Goal: Information Seeking & Learning: Learn about a topic

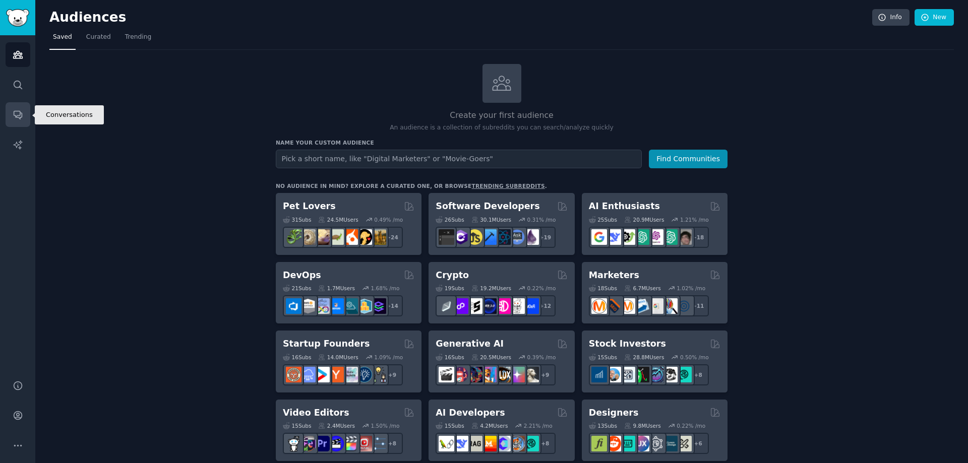
click at [16, 111] on icon "Sidebar" at bounding box center [18, 115] width 8 height 8
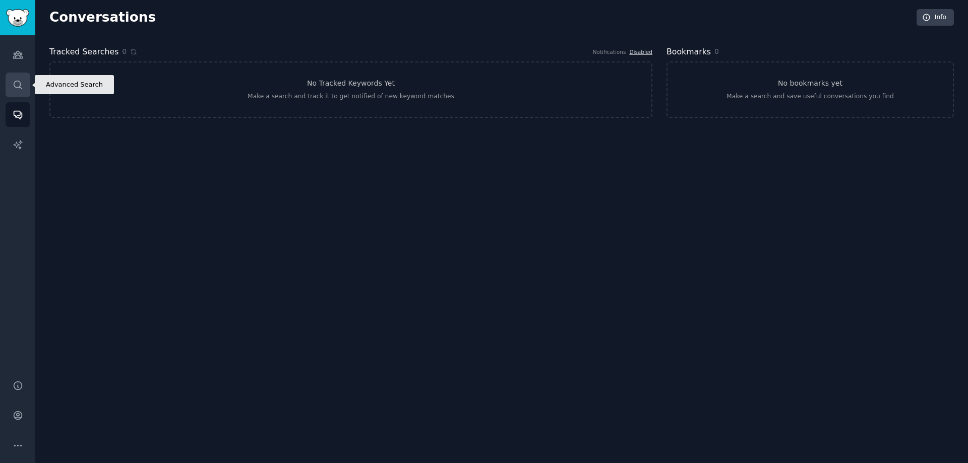
click at [13, 86] on icon "Sidebar" at bounding box center [18, 85] width 11 height 11
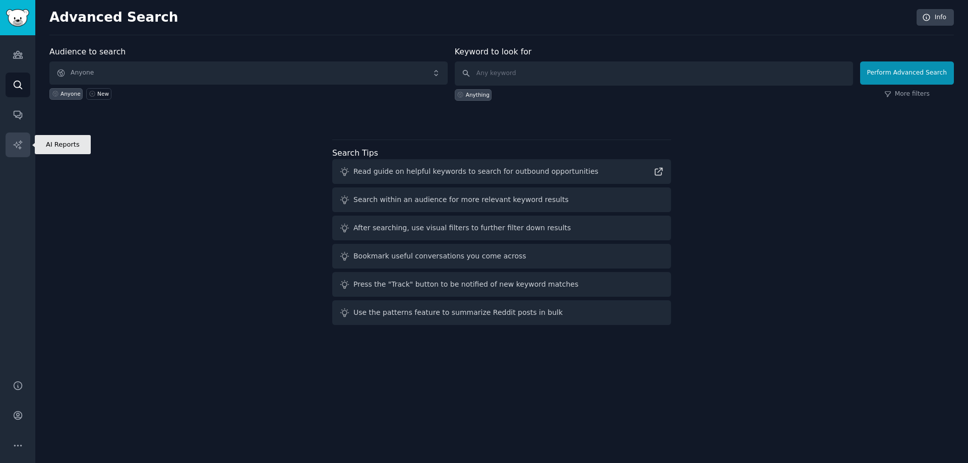
click at [27, 141] on link "AI Reports" at bounding box center [18, 145] width 25 height 25
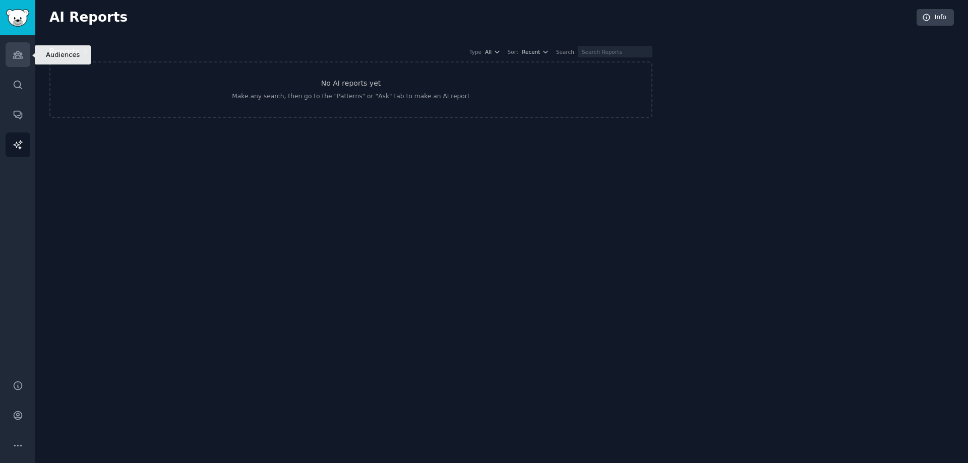
click at [18, 55] on icon "Sidebar" at bounding box center [17, 54] width 9 height 7
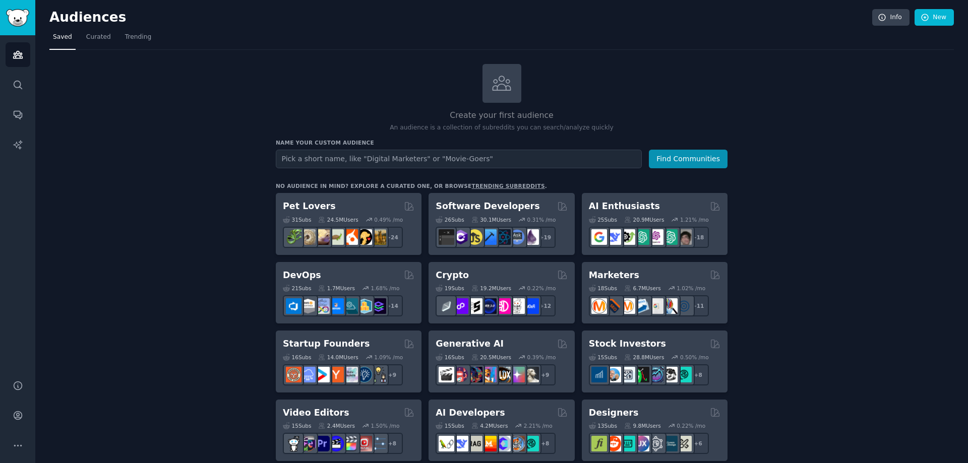
click at [321, 159] on input "text" at bounding box center [459, 159] width 366 height 19
type input "founders"
click at [657, 156] on button "Find Communities" at bounding box center [688, 159] width 79 height 19
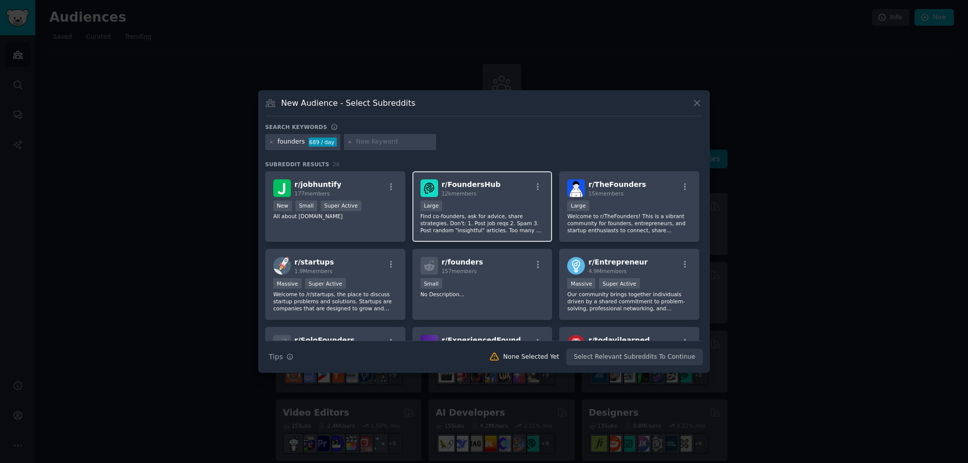
click at [471, 207] on div "10,000 - 100,000 members Large" at bounding box center [483, 207] width 124 height 13
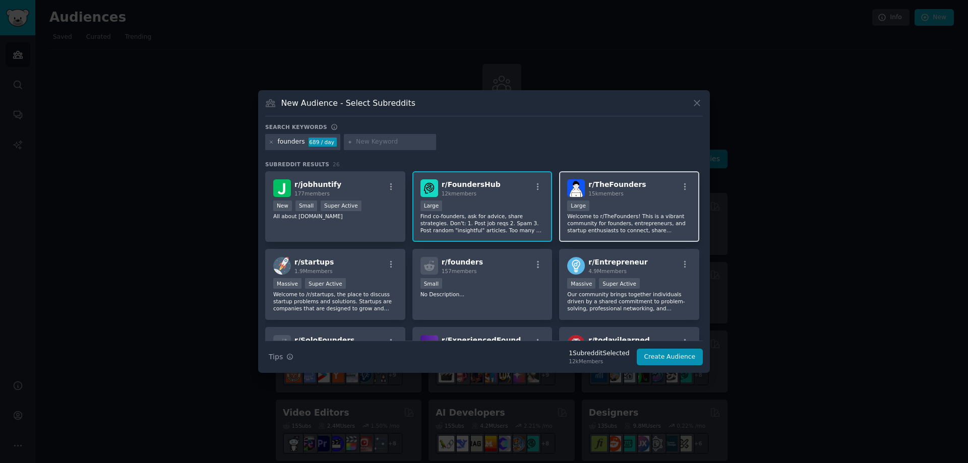
click at [597, 211] on div "Large" at bounding box center [629, 207] width 124 height 13
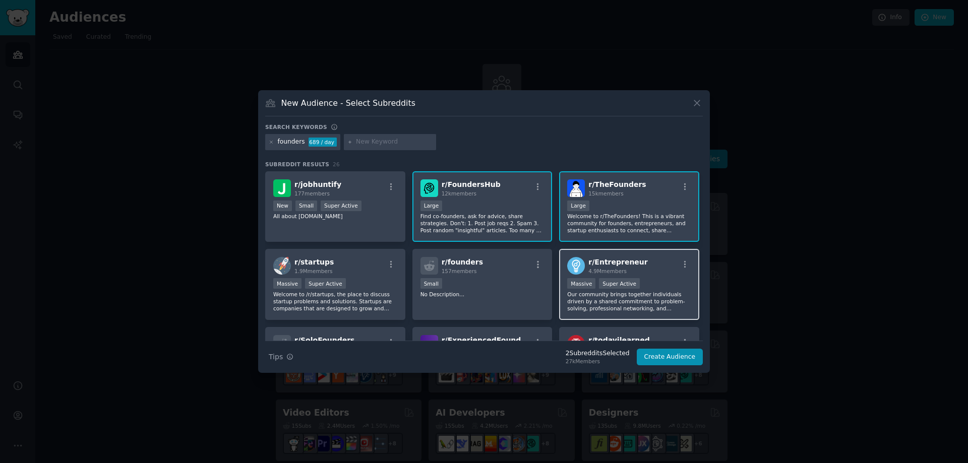
click at [637, 261] on div "r/ Entrepreneur 4.9M members" at bounding box center [629, 266] width 124 height 18
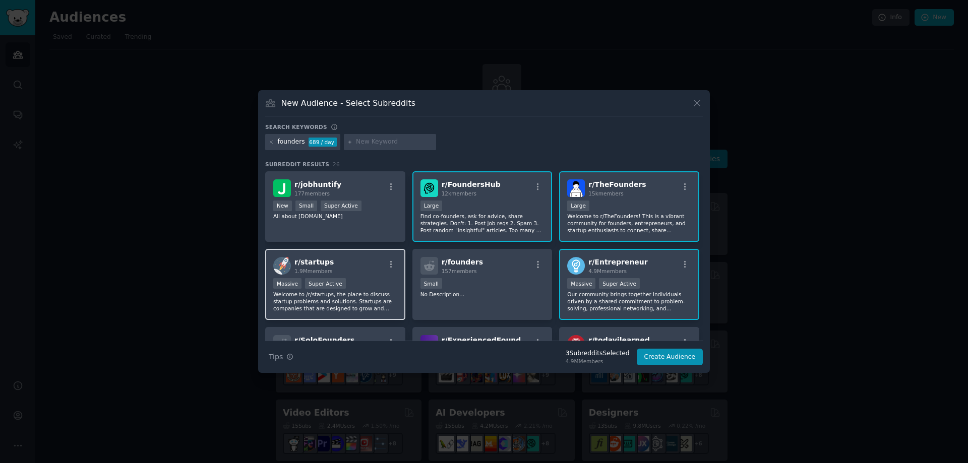
click at [359, 289] on div "Massive Super Active" at bounding box center [335, 284] width 124 height 13
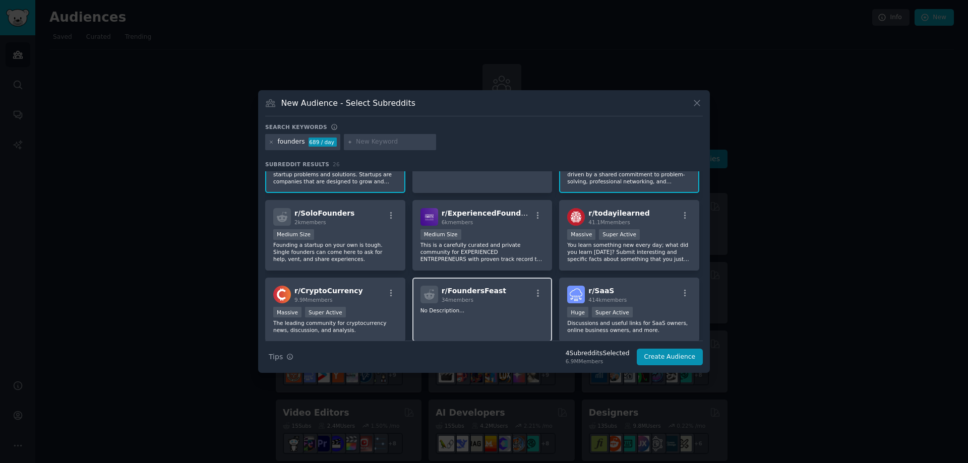
scroll to position [151, 0]
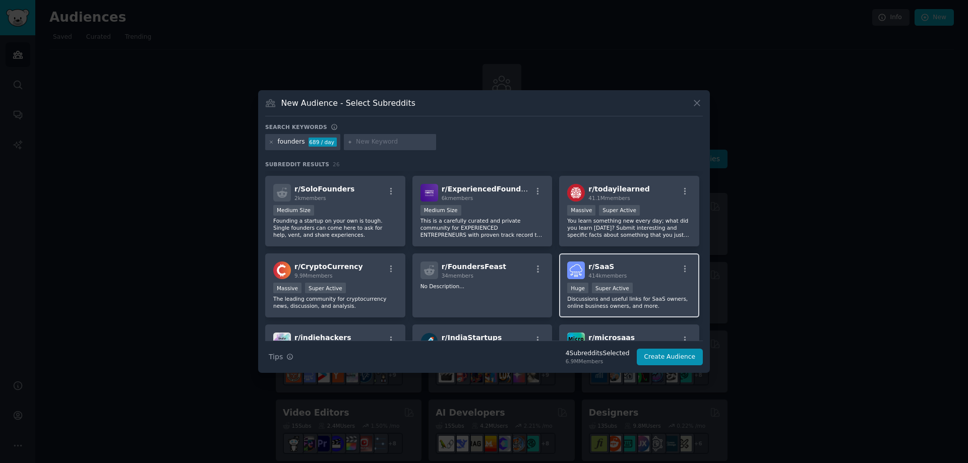
click at [637, 295] on p "Discussions and useful links for SaaS owners, online business owners, and more." at bounding box center [629, 302] width 124 height 14
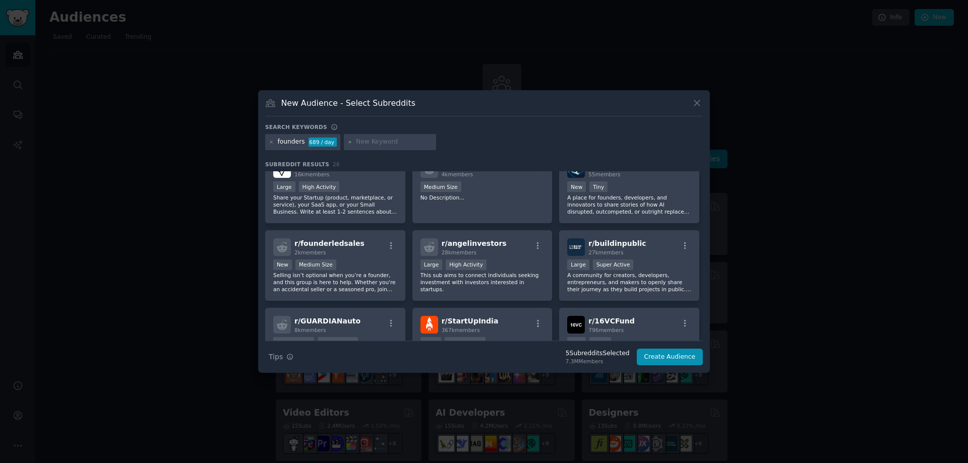
scroll to position [403, 0]
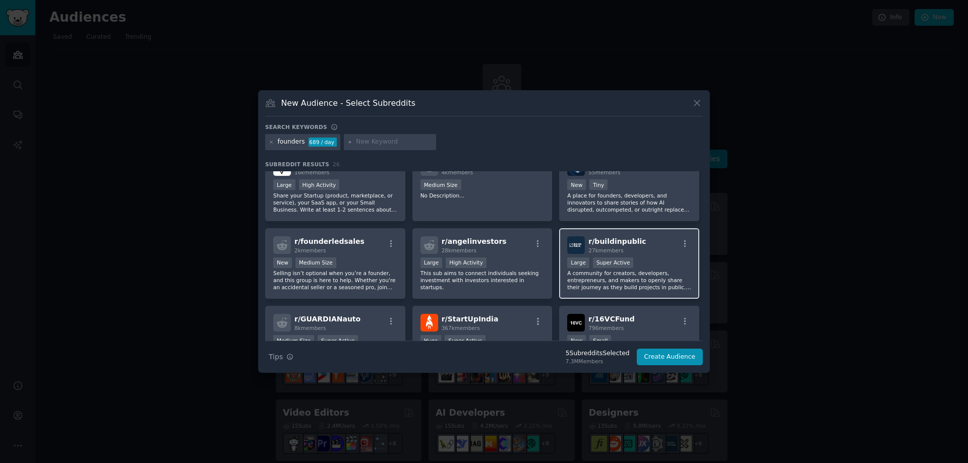
click at [594, 280] on p "A community for creators, developers, entrepreneurs, and makers to openly share…" at bounding box center [629, 280] width 124 height 21
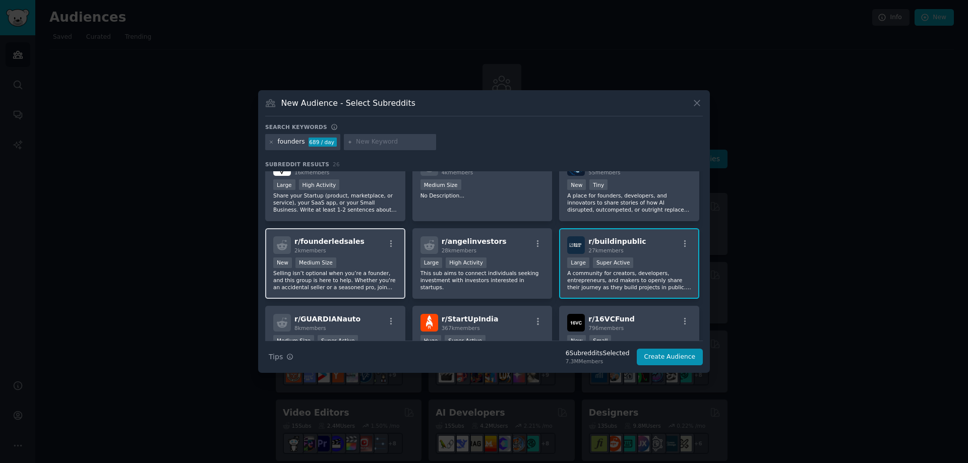
click at [379, 276] on p "Selling isn’t optional when you’re a founder, and this group is here to help. W…" at bounding box center [335, 280] width 124 height 21
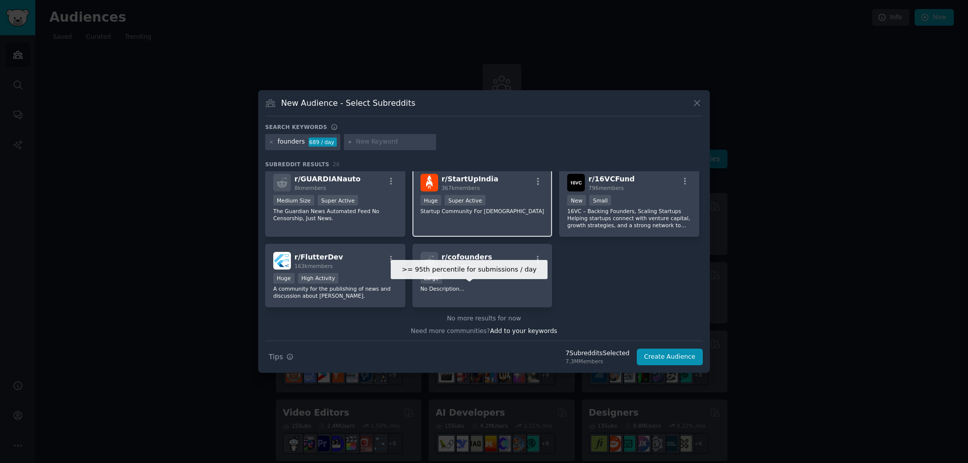
scroll to position [546, 0]
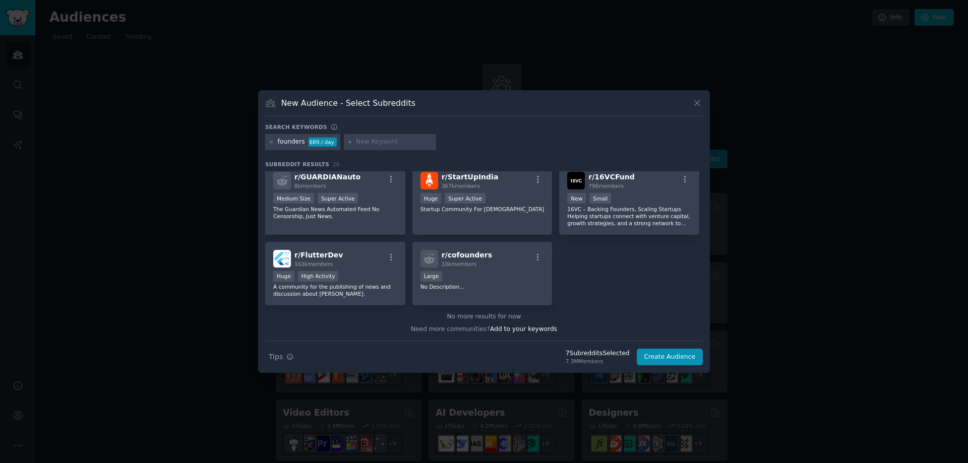
click at [380, 144] on input "text" at bounding box center [394, 142] width 77 height 9
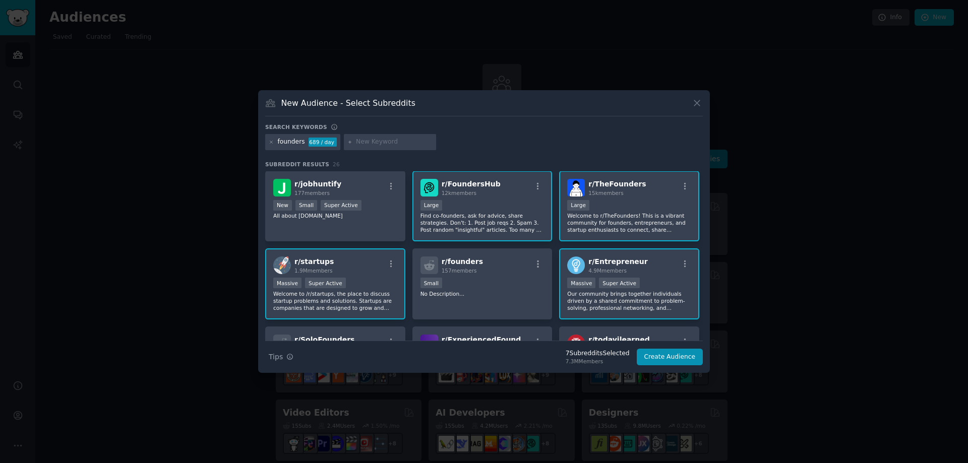
scroll to position [0, 0]
click at [379, 143] on input "text" at bounding box center [394, 142] width 77 height 9
click at [279, 355] on span "Tips" at bounding box center [276, 357] width 14 height 11
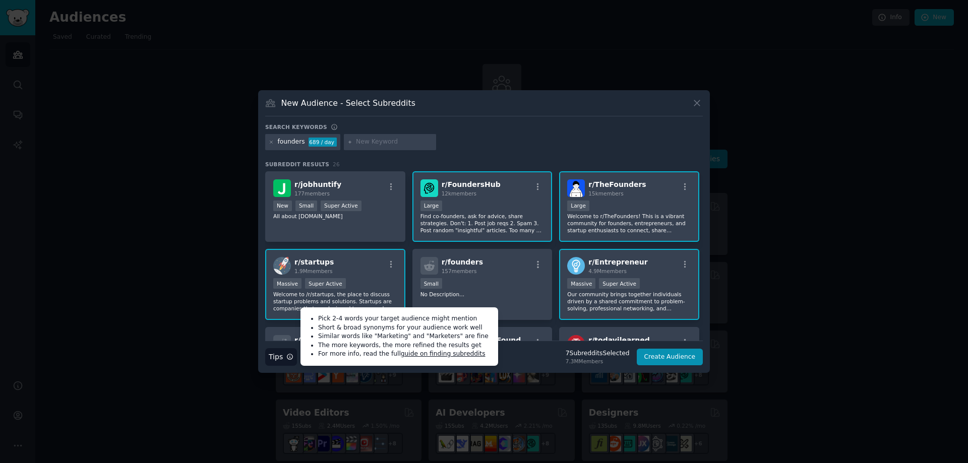
click at [374, 139] on input "text" at bounding box center [394, 142] width 77 height 9
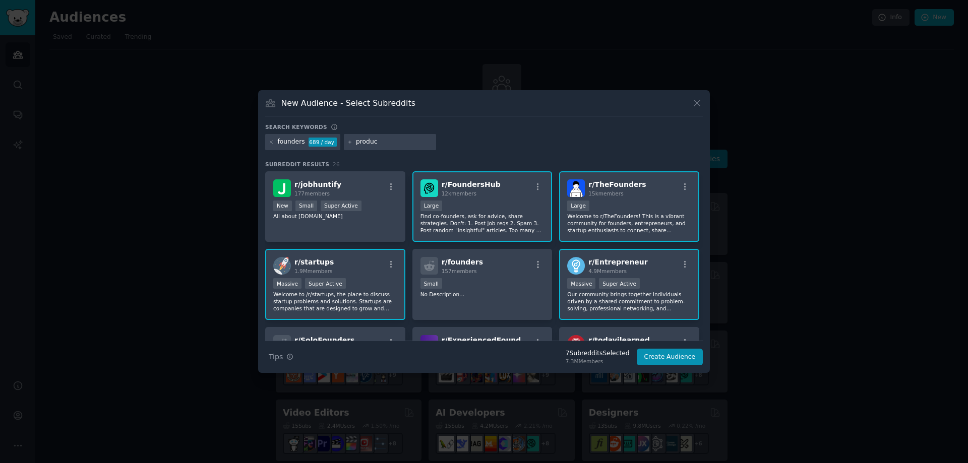
type input "product"
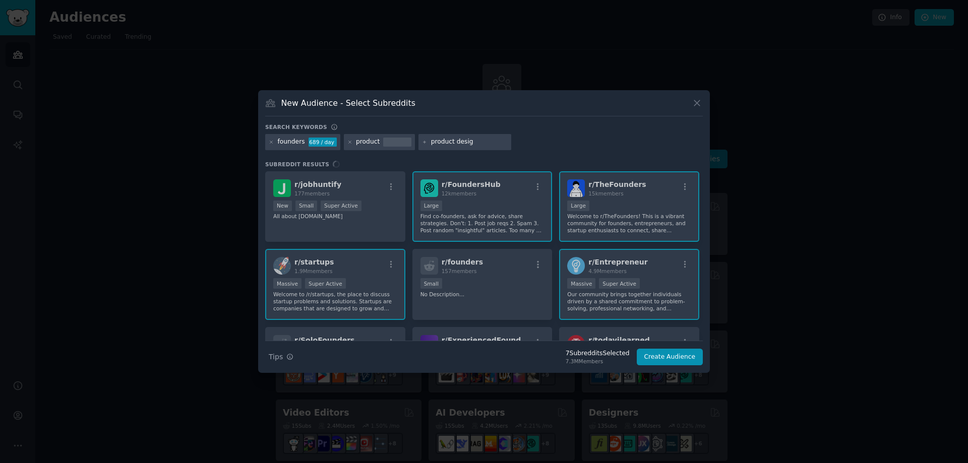
type input "product design"
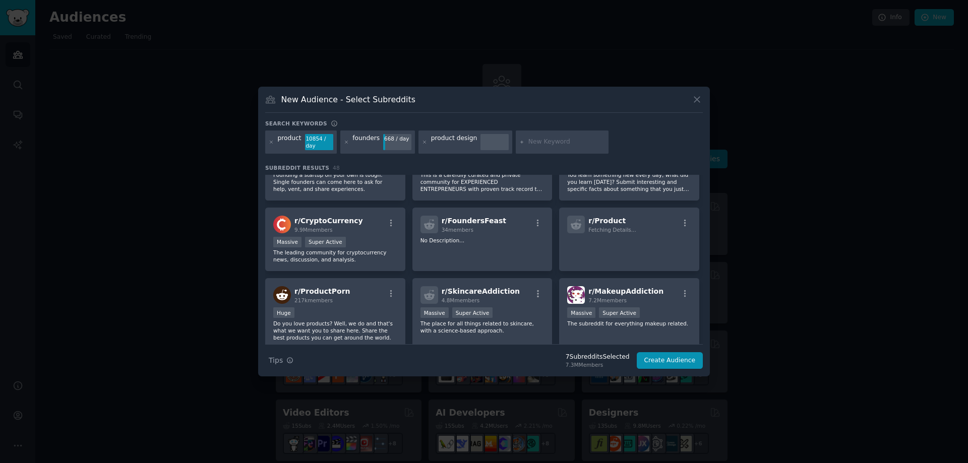
scroll to position [178, 0]
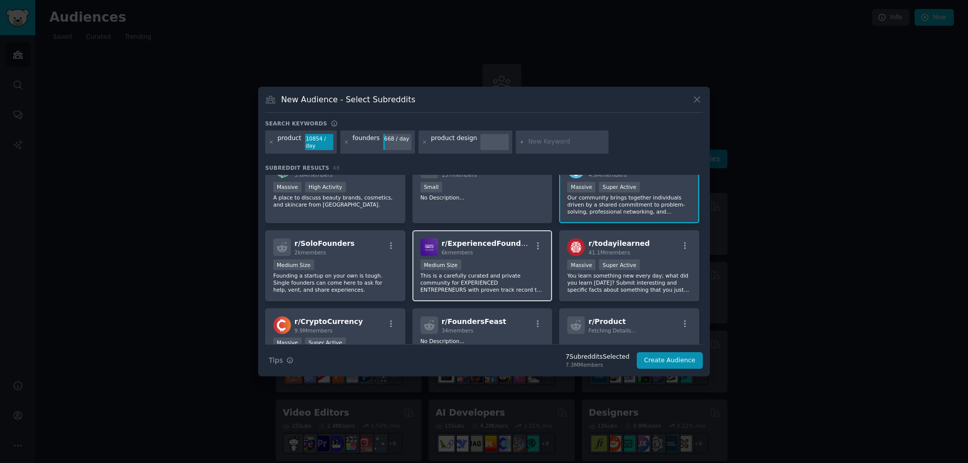
click at [524, 283] on p "This is a carefully curated and private community for EXPERIENCED ENTREPRENEURS…" at bounding box center [483, 282] width 124 height 21
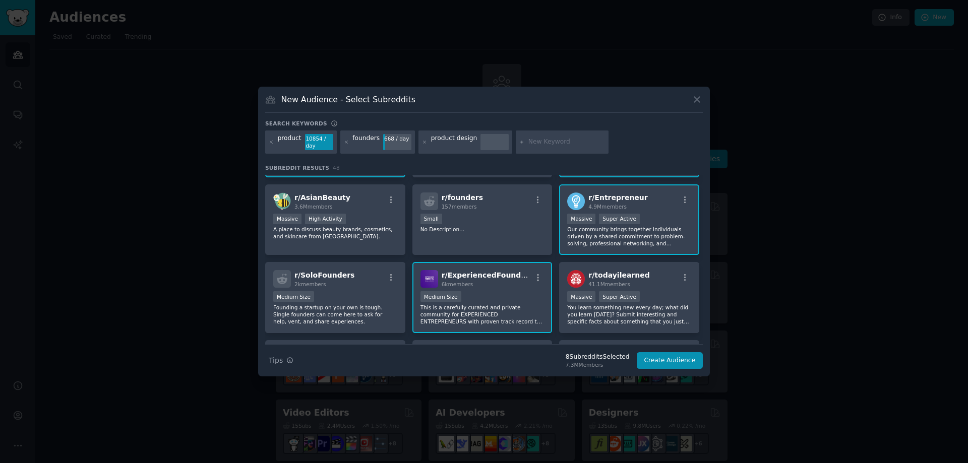
scroll to position [151, 0]
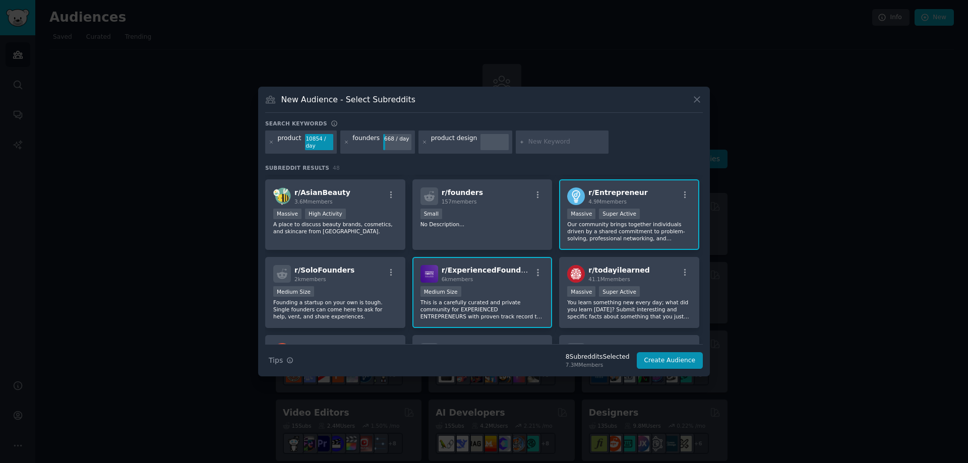
click at [533, 139] on input "text" at bounding box center [566, 142] width 77 height 9
